Goal: Information Seeking & Learning: Learn about a topic

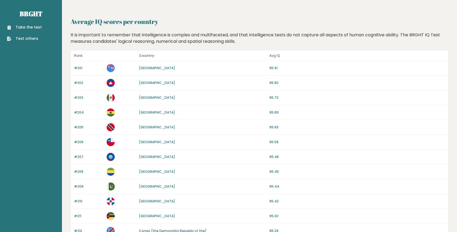
click at [304, 18] on h2 "Average IQ scores per country" at bounding box center [260, 22] width 378 height 10
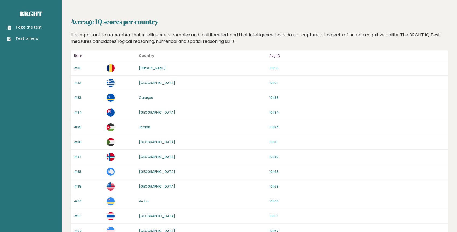
click at [263, 21] on h2 "Average IQ scores per country" at bounding box center [260, 22] width 378 height 10
click at [358, 18] on h2 "Average IQ scores per country" at bounding box center [260, 22] width 378 height 10
